Goal: Task Accomplishment & Management: Use online tool/utility

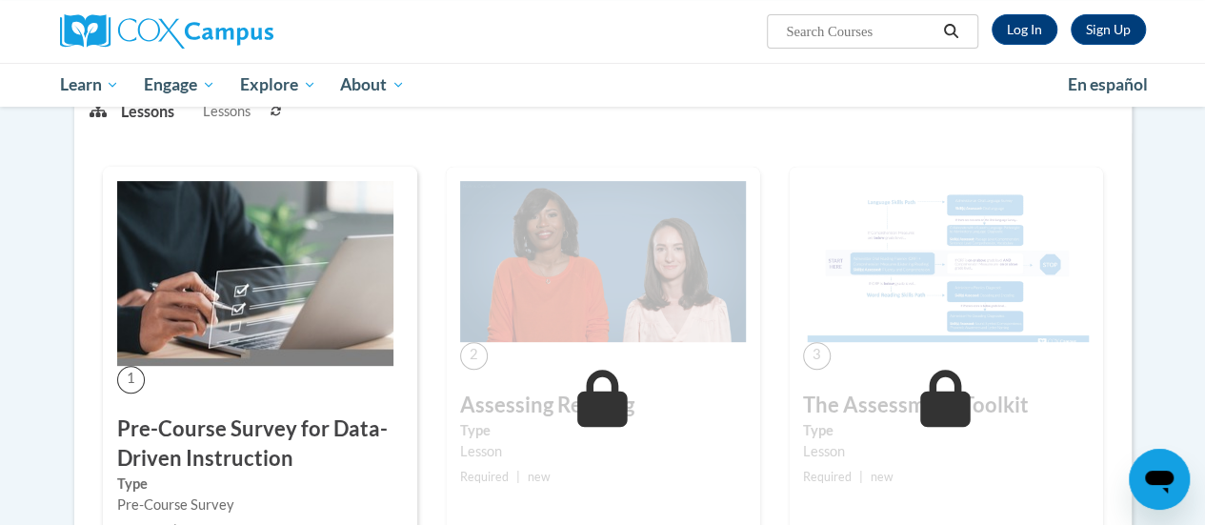
scroll to position [128, 0]
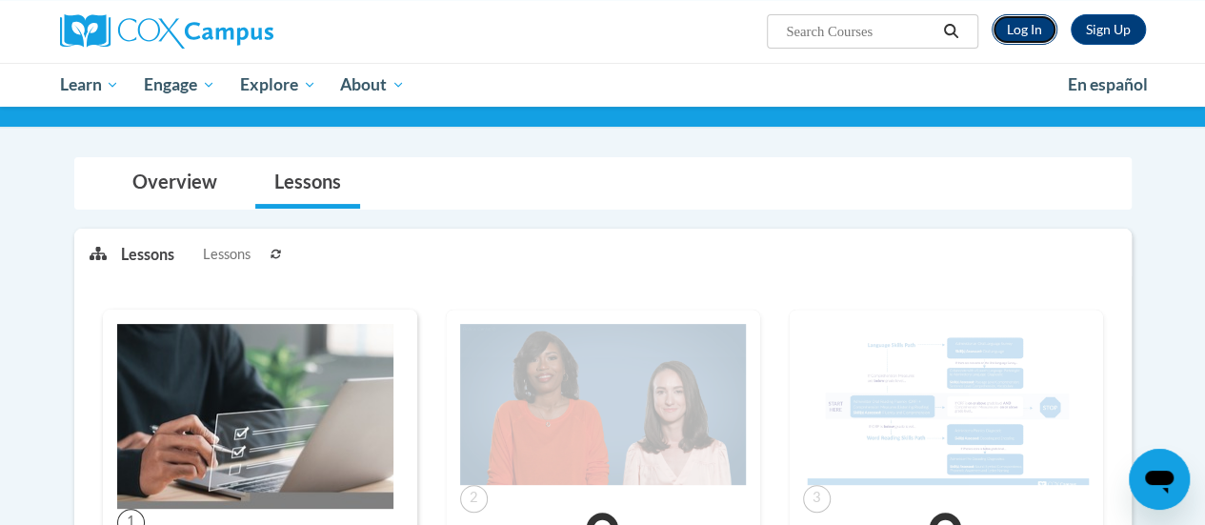
click at [1018, 35] on link "Log In" at bounding box center [1025, 29] width 66 height 30
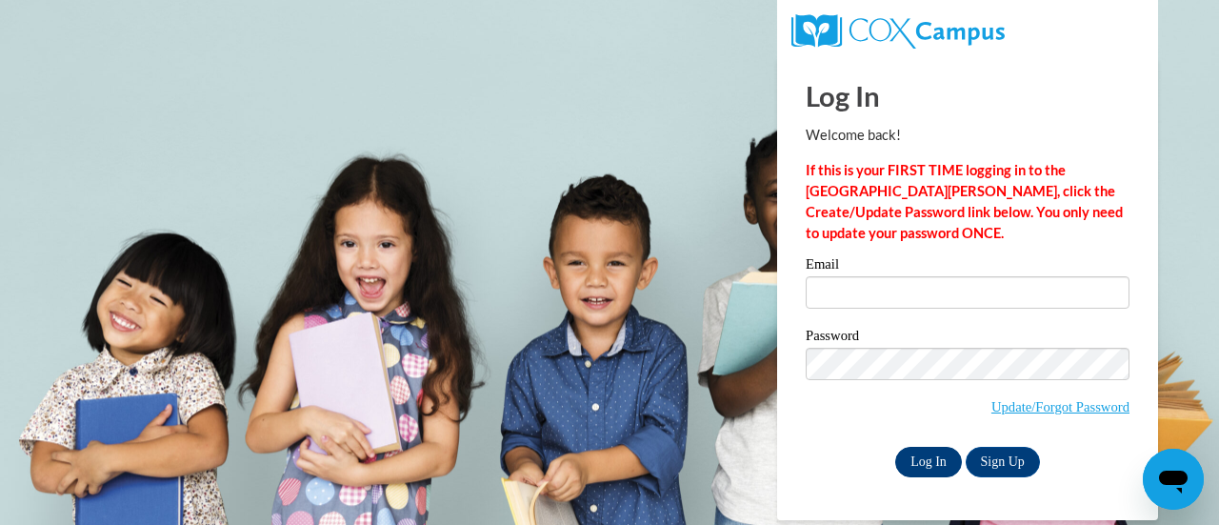
type input "jchunte@sunprairieschools.org"
click at [924, 456] on input "Log In" at bounding box center [928, 462] width 67 height 30
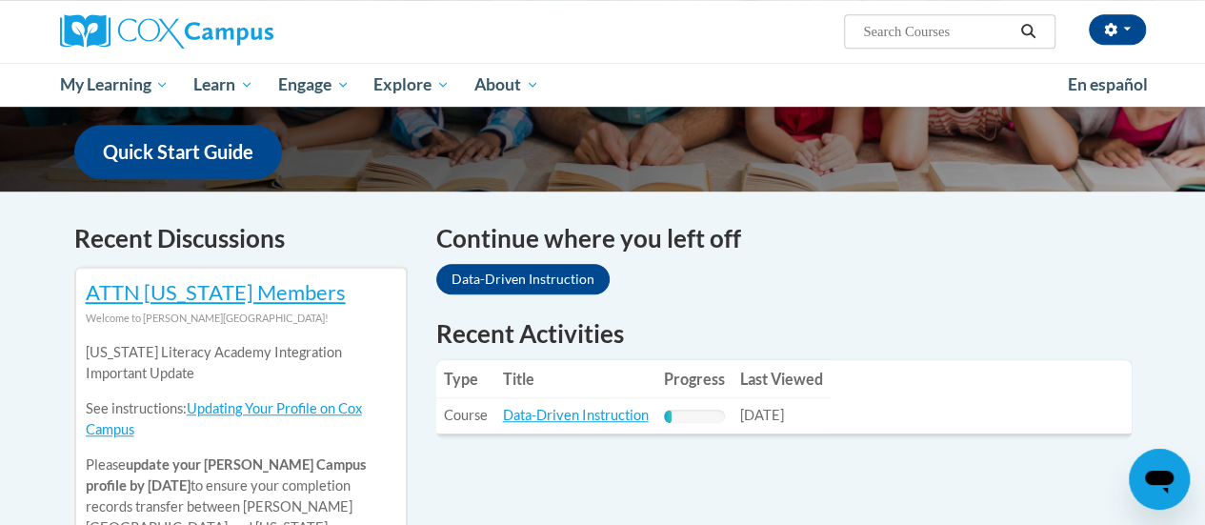
scroll to position [474, 0]
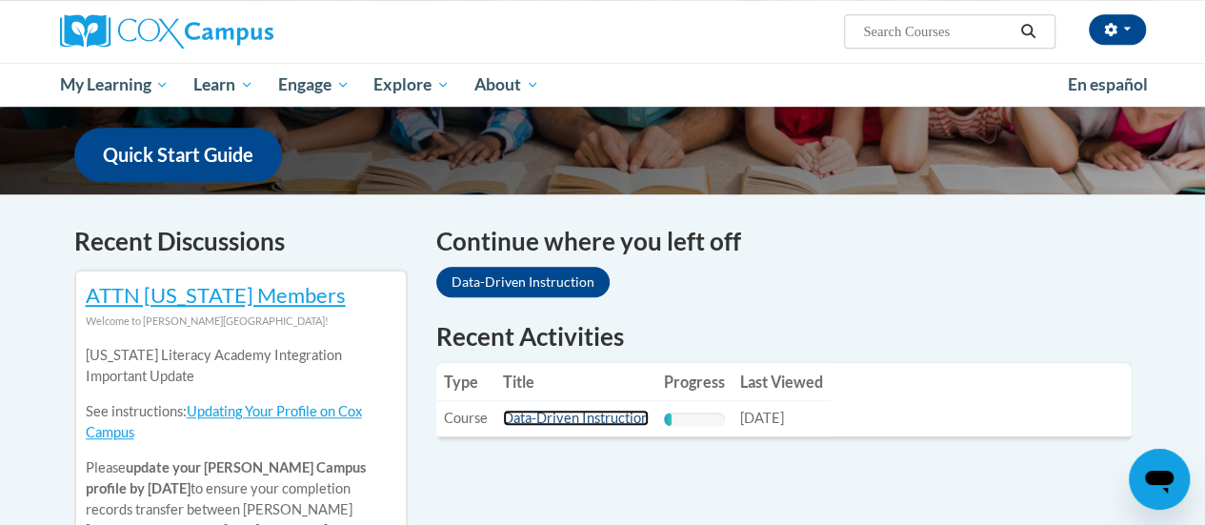
click at [549, 420] on link "Data-Driven Instruction" at bounding box center [576, 418] width 146 height 16
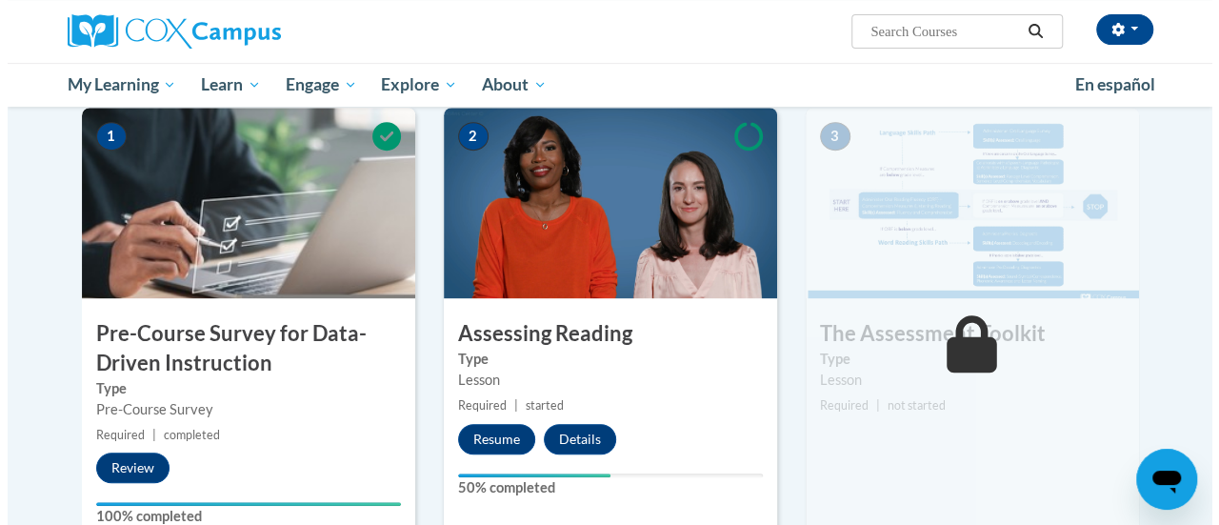
scroll to position [421, 0]
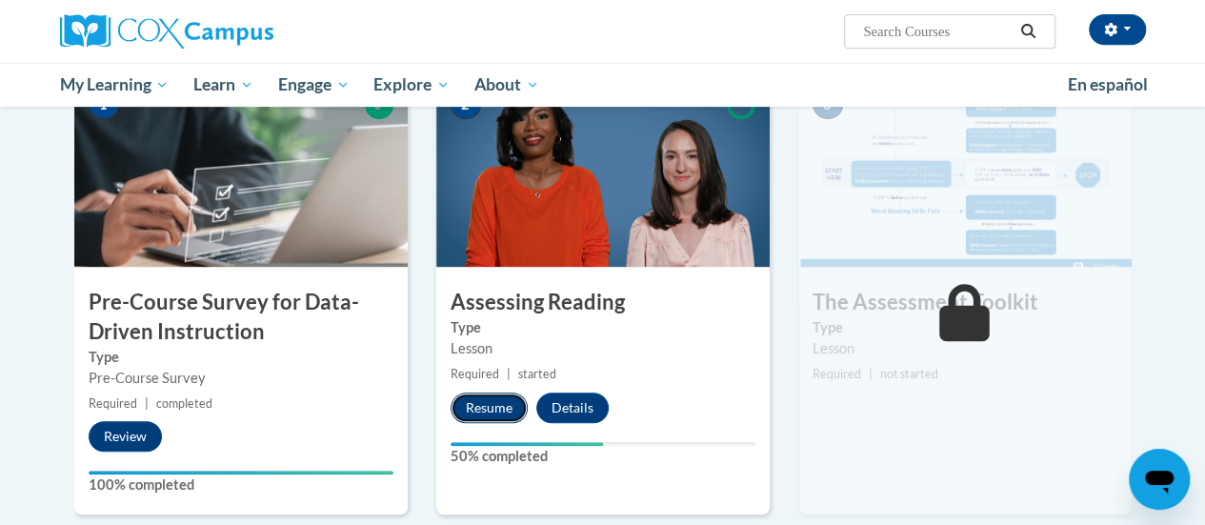
click at [483, 395] on button "Resume" at bounding box center [489, 407] width 77 height 30
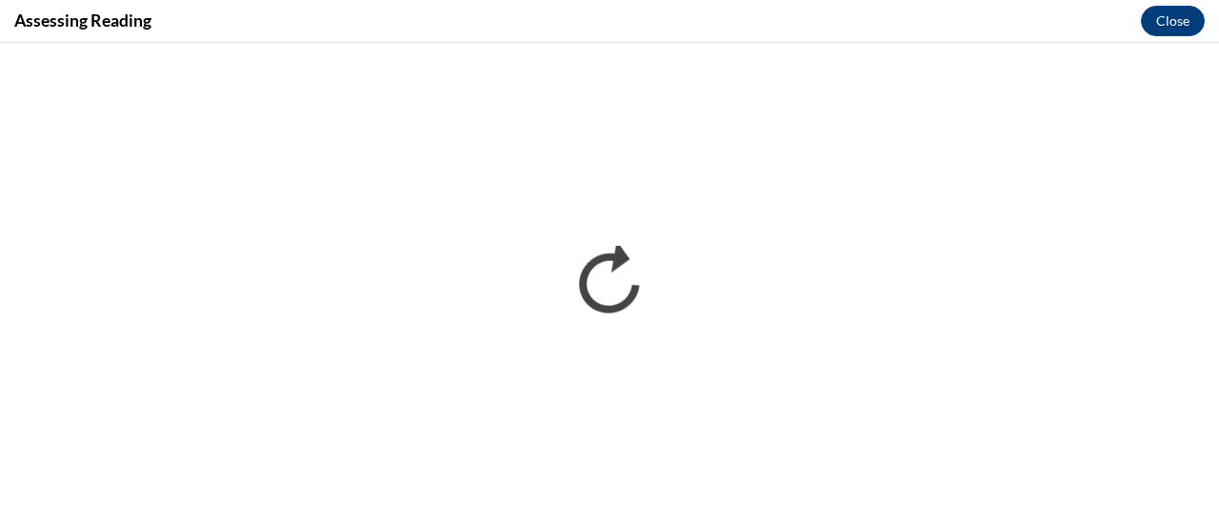
scroll to position [0, 0]
